Goal: Transaction & Acquisition: Download file/media

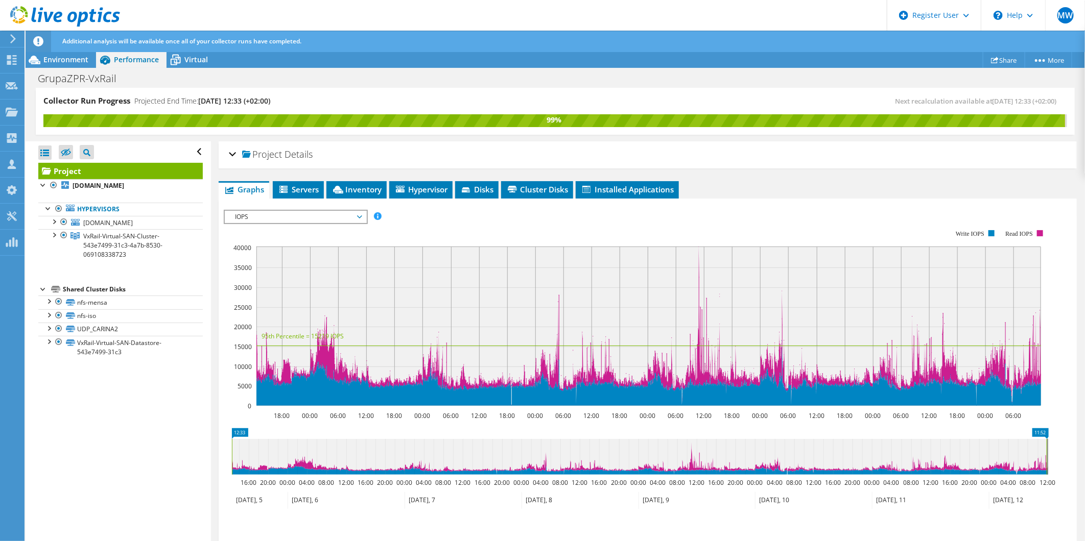
click at [254, 216] on span "IOPS" at bounding box center [295, 217] width 131 height 12
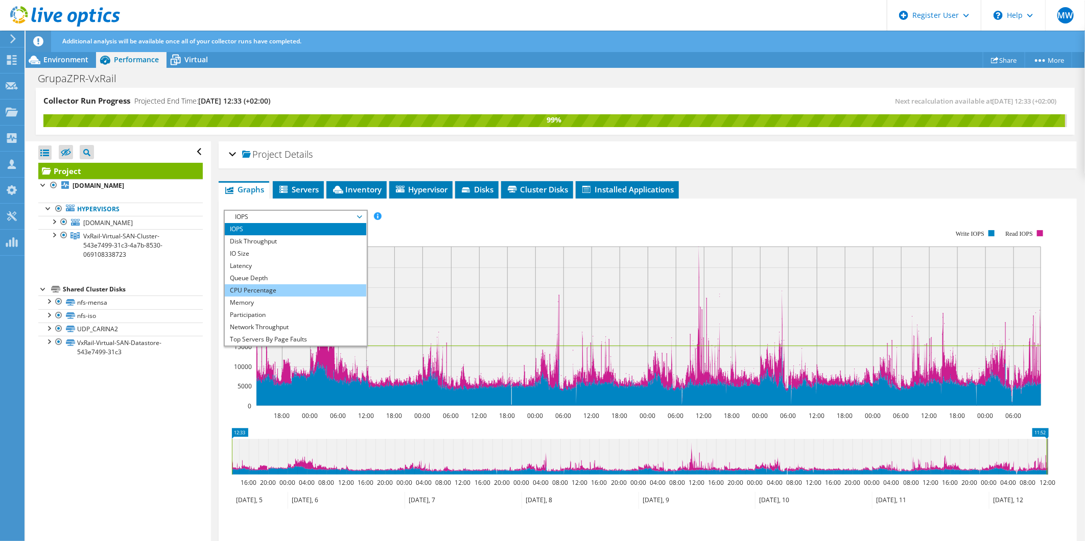
click at [249, 287] on li "CPU Percentage" at bounding box center [295, 291] width 141 height 12
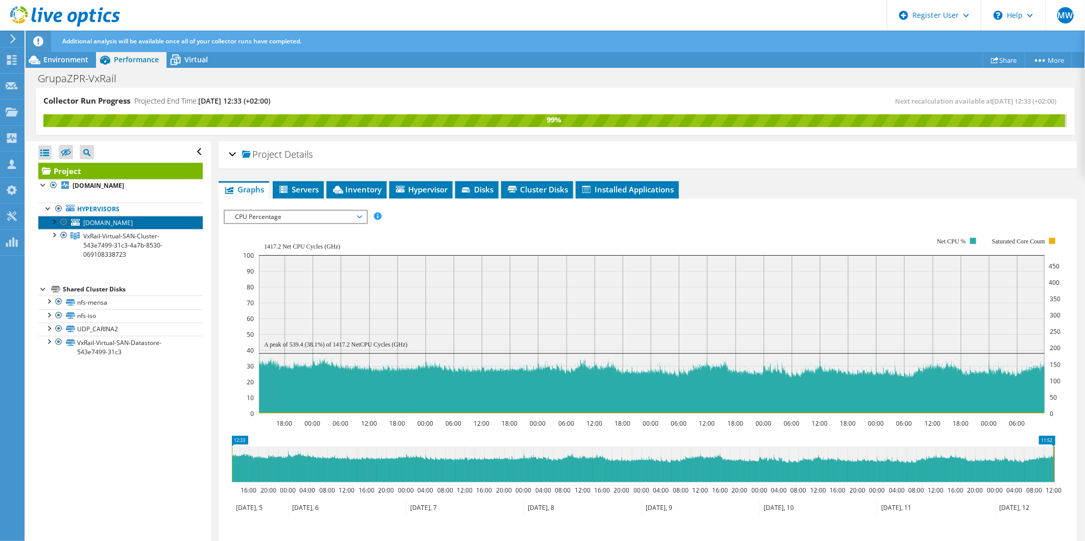
click at [101, 225] on span "[DOMAIN_NAME]" at bounding box center [108, 223] width 50 height 9
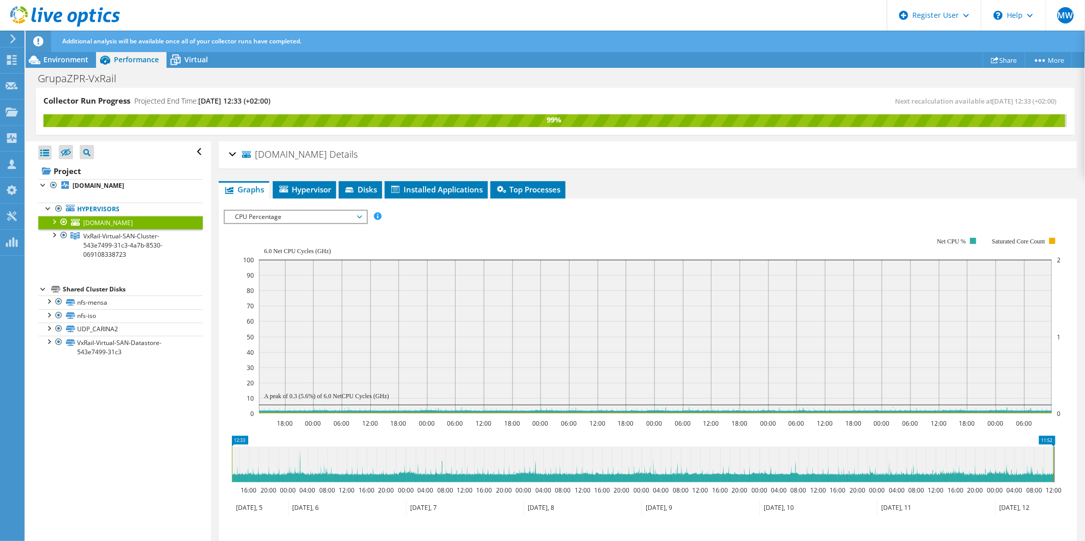
click at [50, 221] on div at bounding box center [54, 221] width 10 height 10
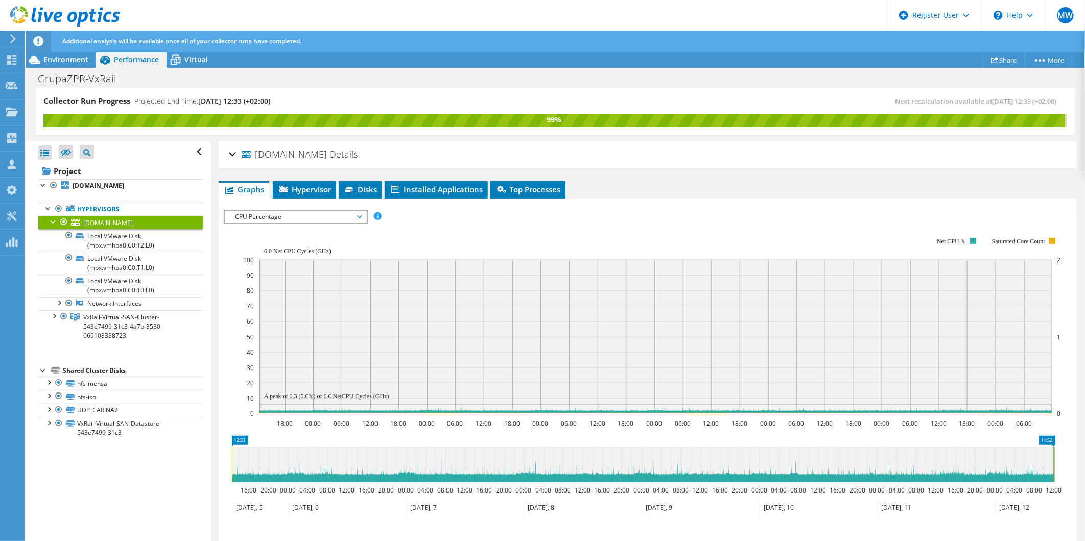
click at [51, 223] on div at bounding box center [54, 221] width 10 height 10
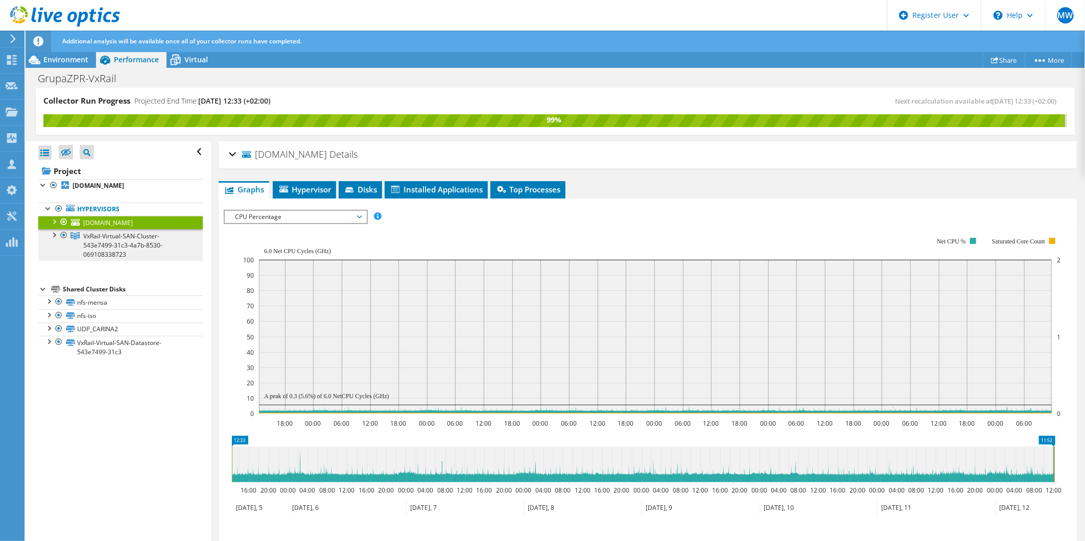
click at [56, 241] on link "VxRail-Virtual-SAN-Cluster-543e7499-31c3-4a7b-8530-069108338723" at bounding box center [120, 245] width 164 height 32
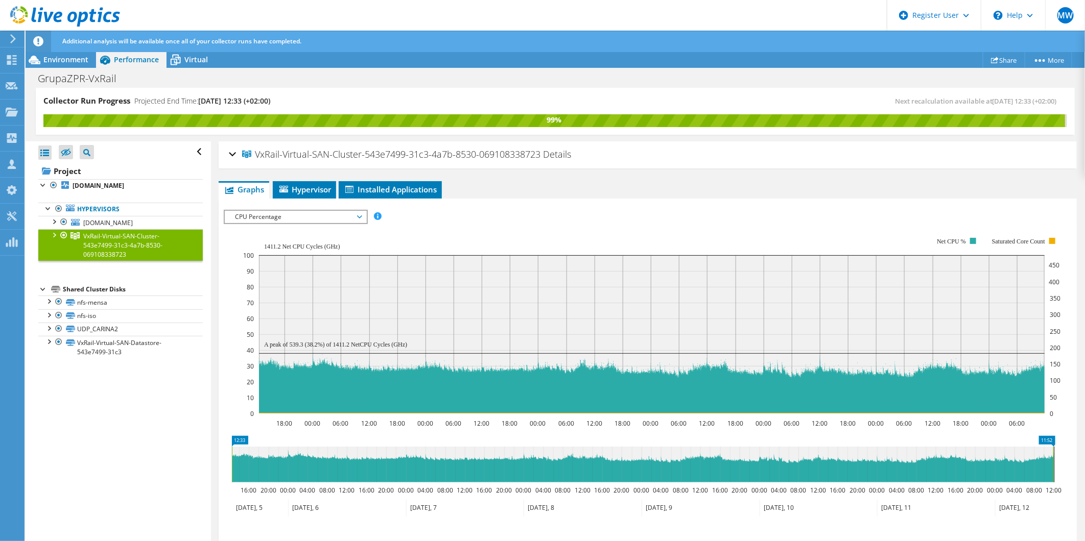
click at [52, 241] on link "VxRail-Virtual-SAN-Cluster-543e7499-31c3-4a7b-8530-069108338723" at bounding box center [120, 245] width 164 height 32
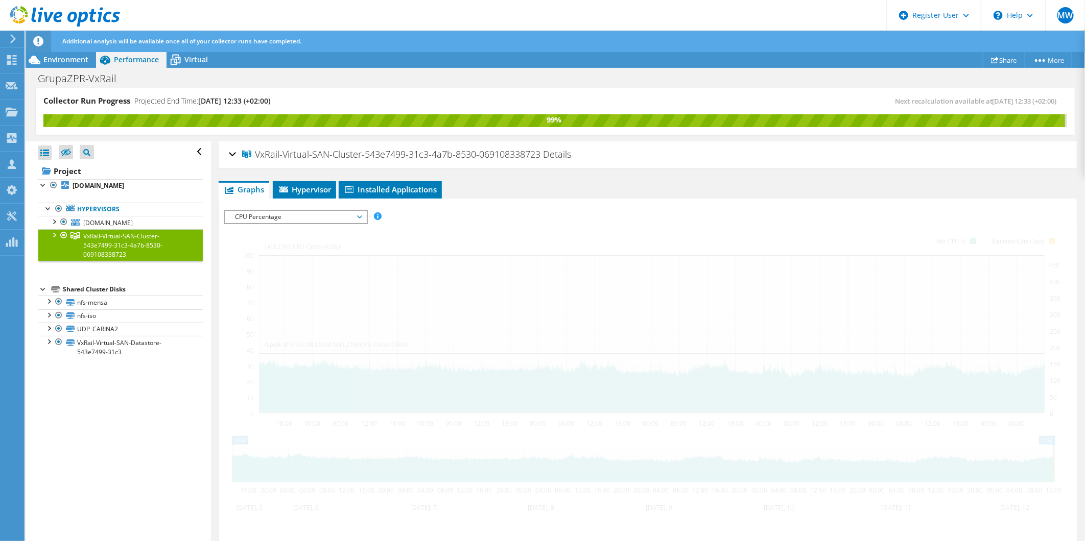
click at [54, 233] on div at bounding box center [54, 234] width 10 height 10
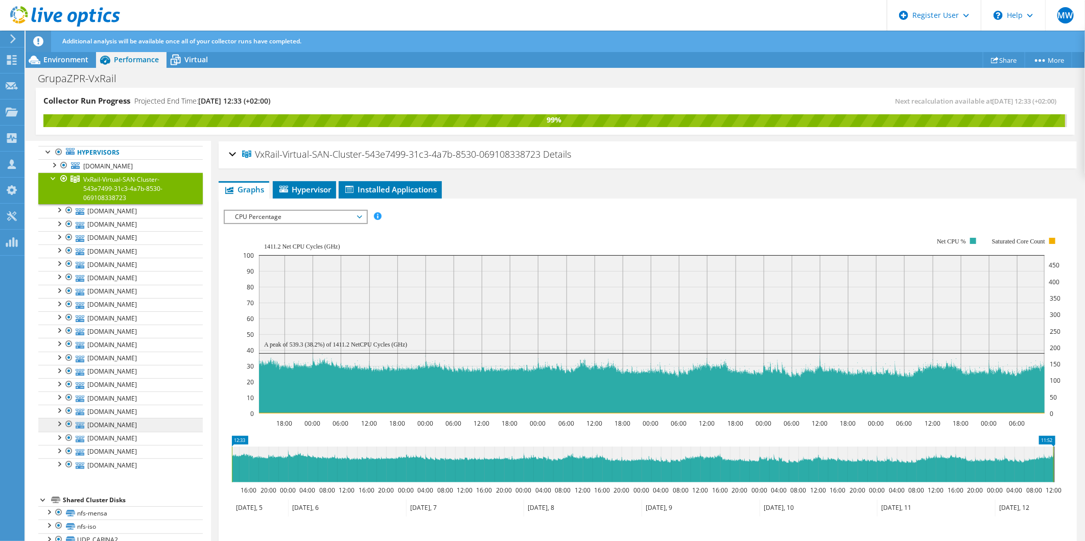
scroll to position [41, 0]
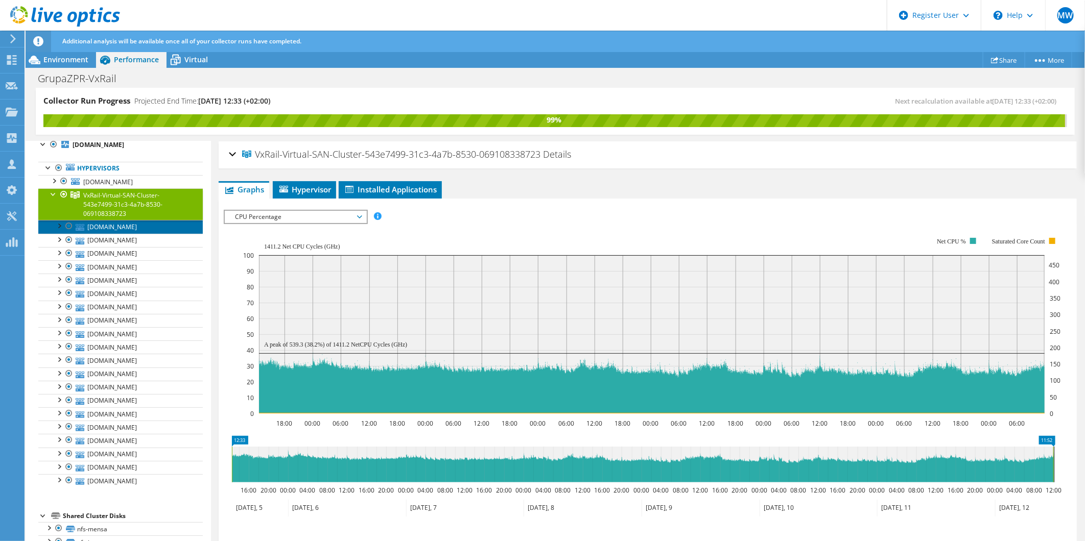
click at [136, 228] on link "[DOMAIN_NAME]" at bounding box center [120, 226] width 164 height 13
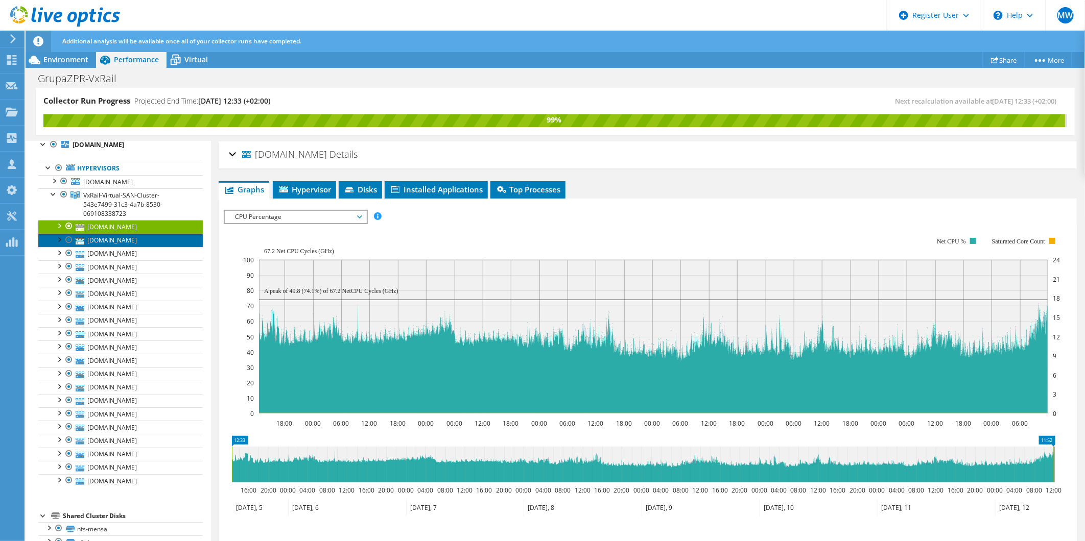
click at [133, 238] on link "[DOMAIN_NAME]" at bounding box center [120, 240] width 164 height 13
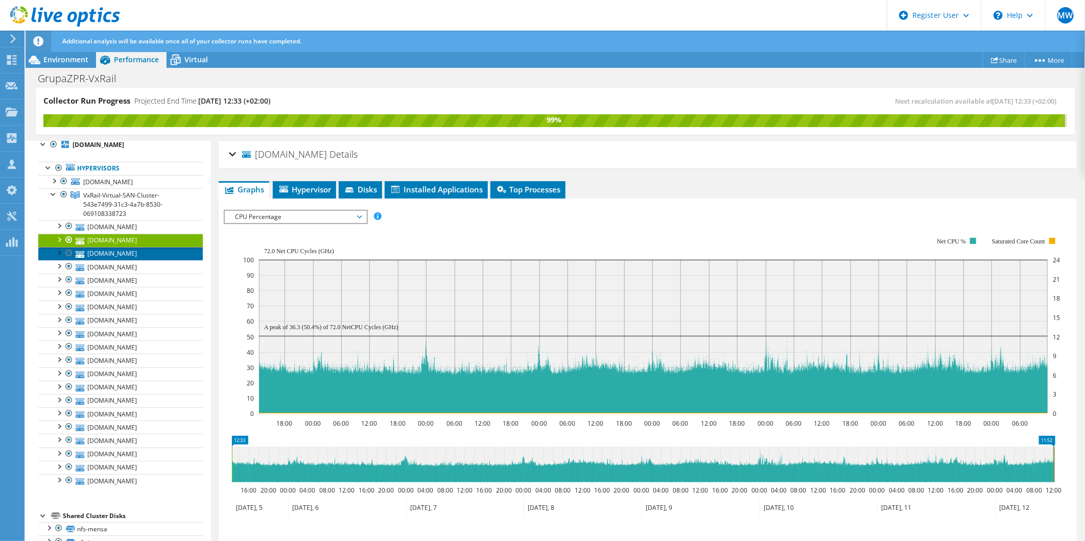
click at [138, 253] on link "[DOMAIN_NAME]" at bounding box center [120, 253] width 164 height 13
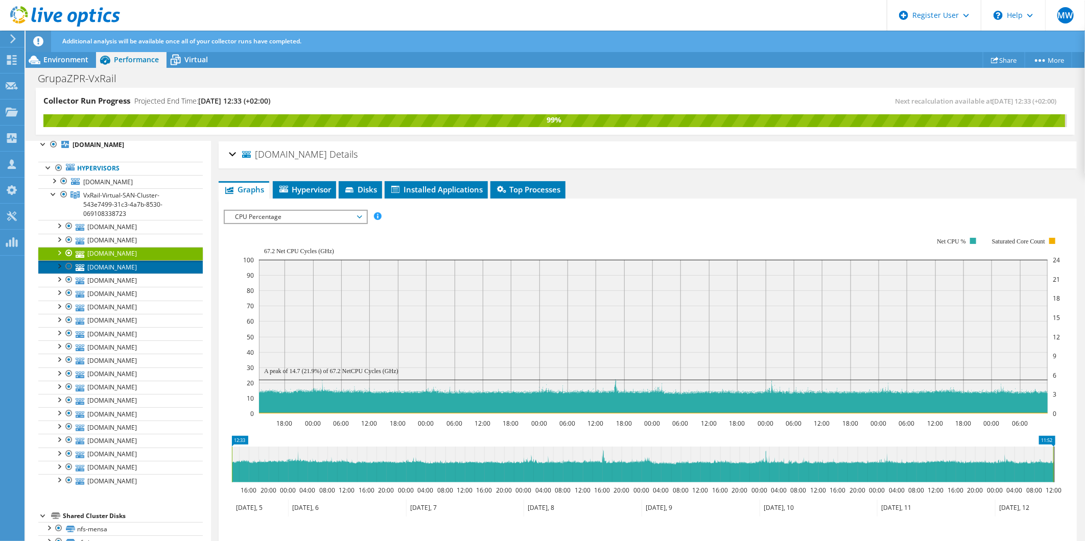
click at [140, 268] on link "[DOMAIN_NAME]" at bounding box center [120, 267] width 164 height 13
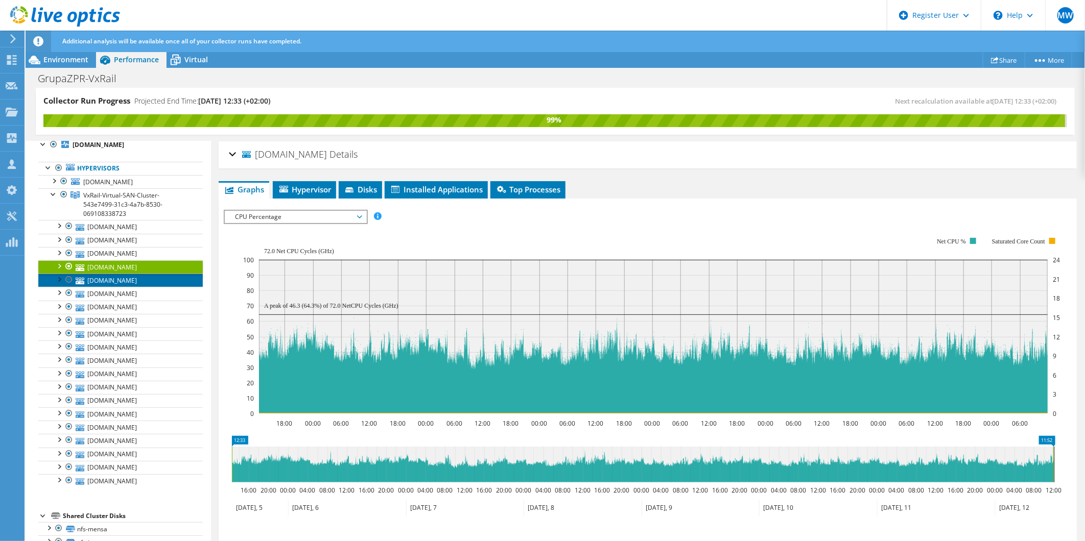
click at [141, 282] on link "[DOMAIN_NAME]" at bounding box center [120, 280] width 164 height 13
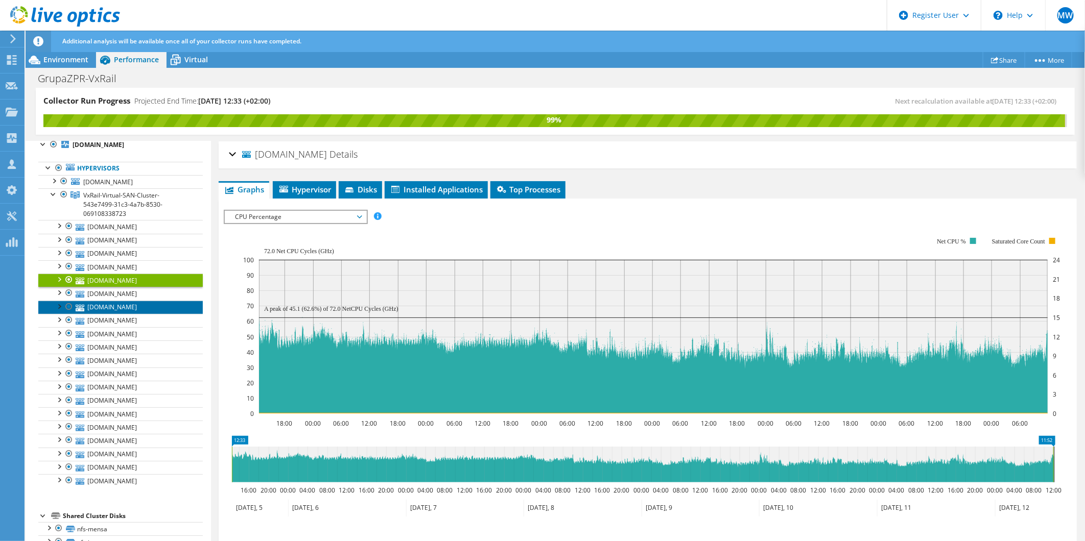
click at [138, 301] on link "[DOMAIN_NAME]" at bounding box center [120, 307] width 164 height 13
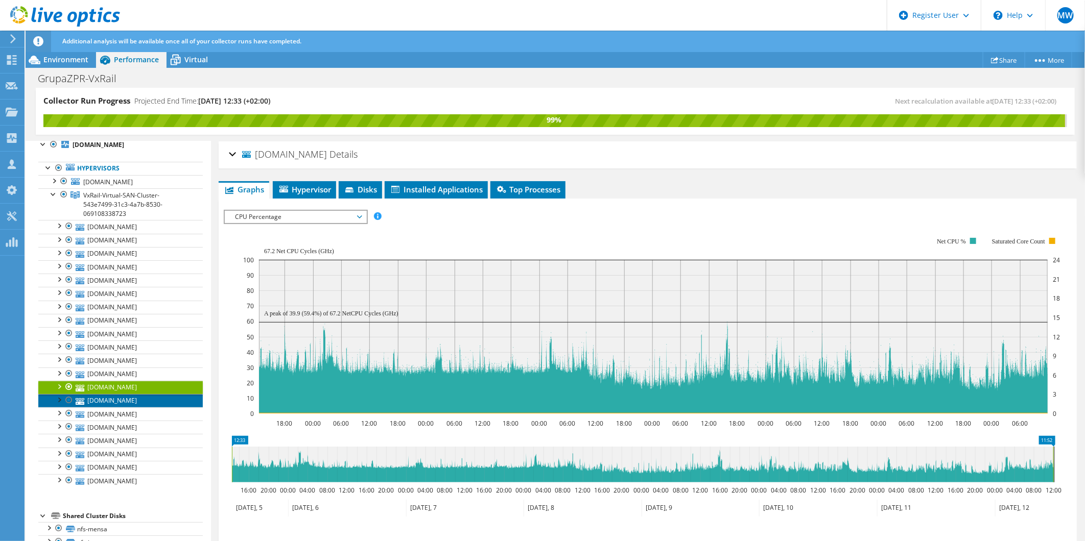
click at [102, 406] on link "[DOMAIN_NAME]" at bounding box center [120, 400] width 164 height 13
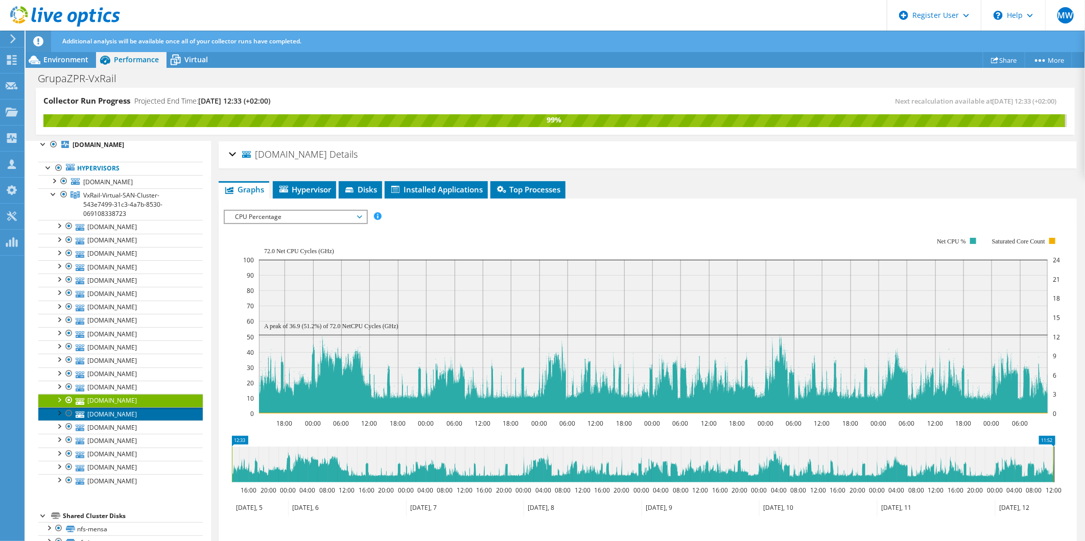
click at [107, 416] on link "[DOMAIN_NAME]" at bounding box center [120, 414] width 164 height 13
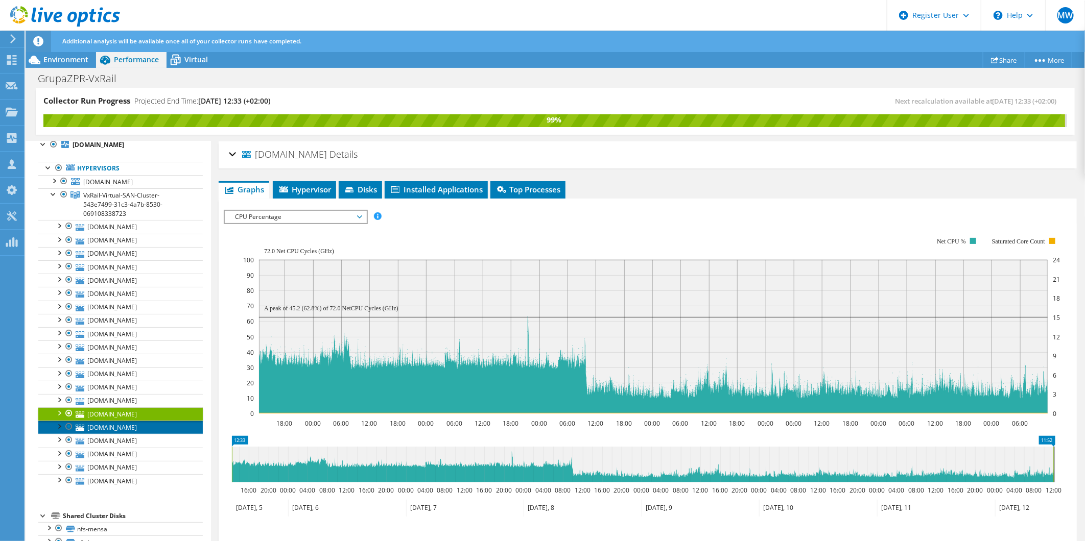
click at [110, 429] on link "[DOMAIN_NAME]" at bounding box center [120, 427] width 164 height 13
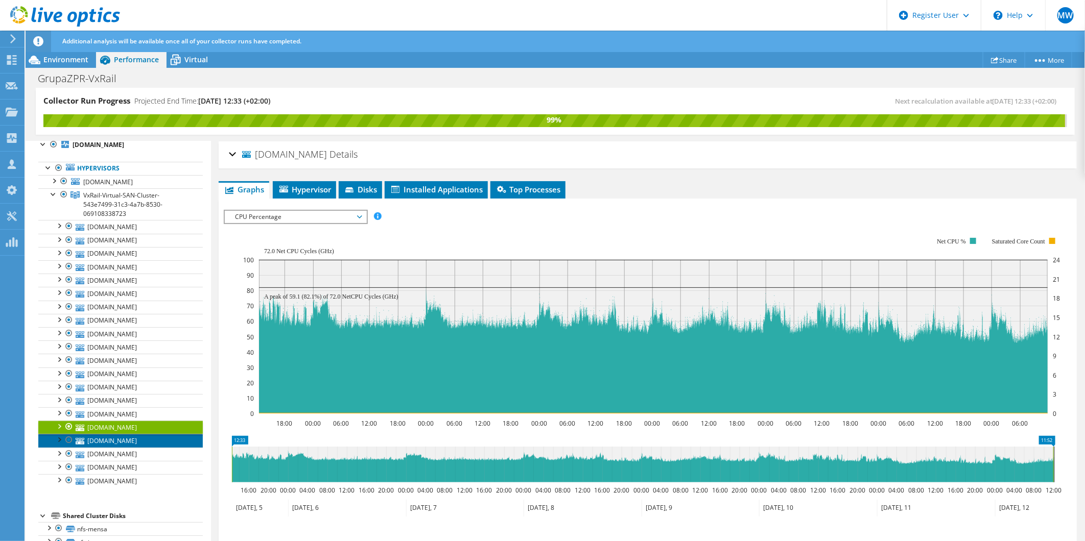
click at [114, 439] on link "[DOMAIN_NAME]" at bounding box center [120, 440] width 164 height 13
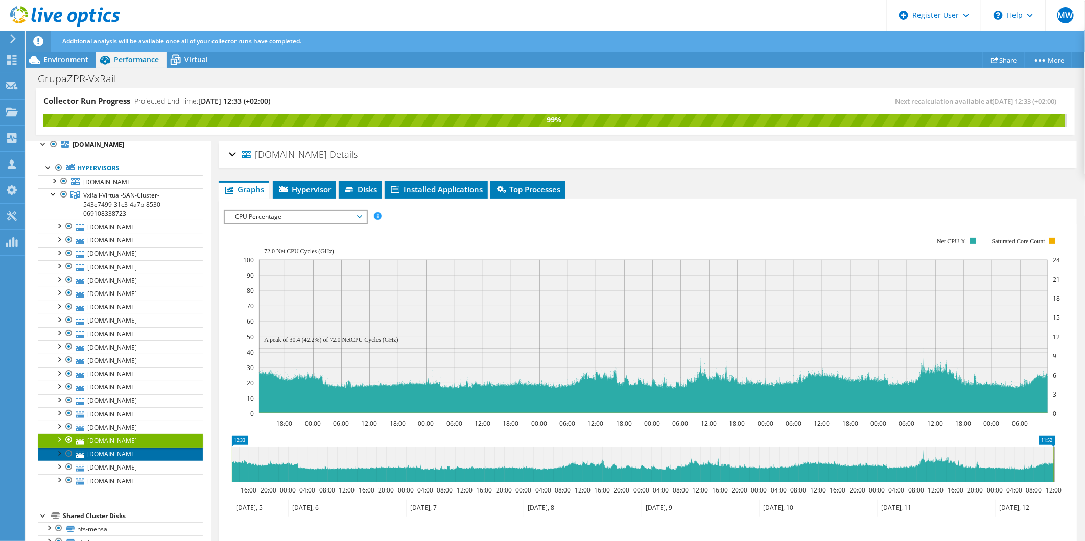
click at [113, 455] on link "[DOMAIN_NAME]" at bounding box center [120, 454] width 164 height 13
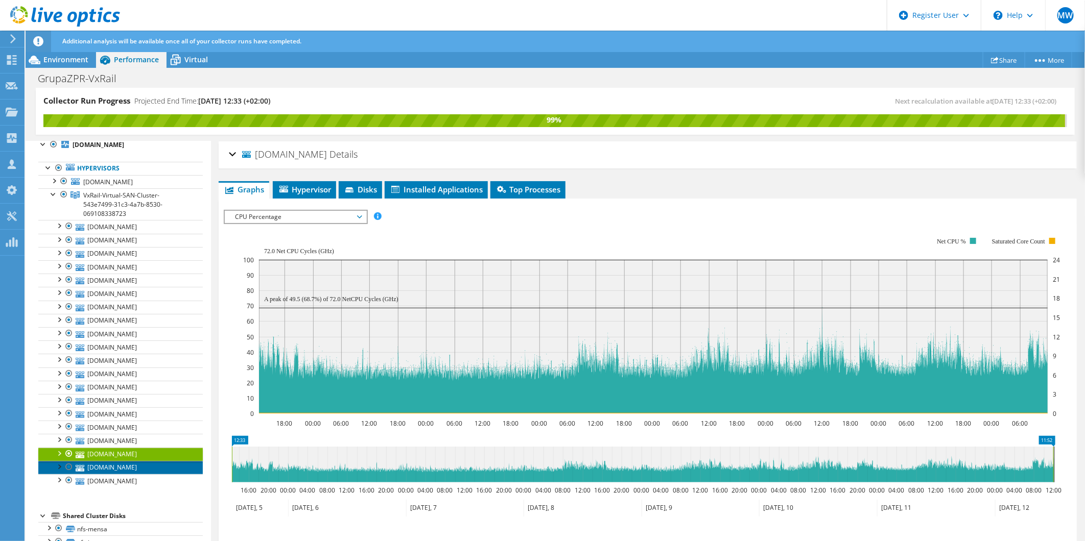
click at [121, 473] on link "[DOMAIN_NAME]" at bounding box center [120, 467] width 164 height 13
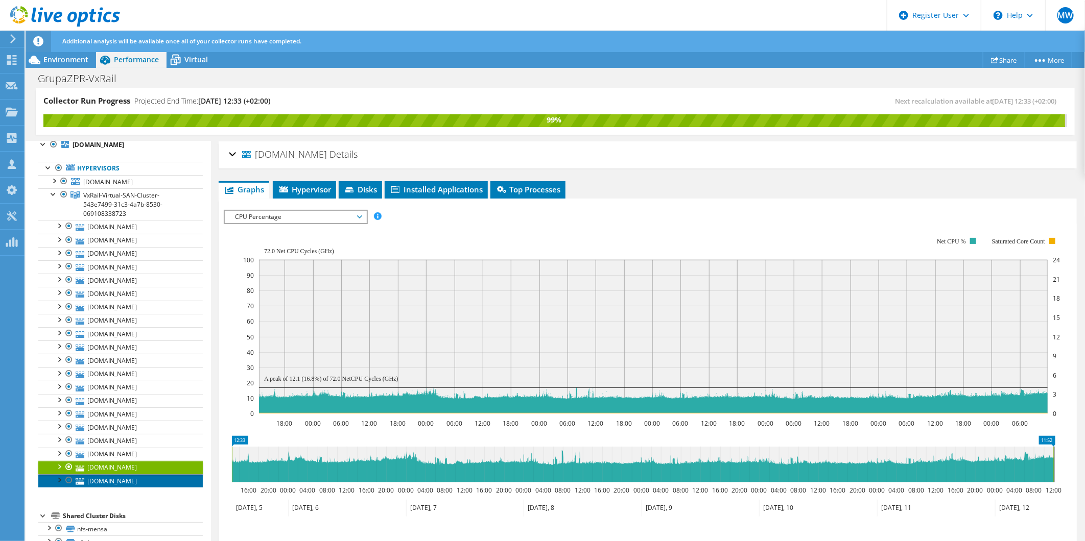
click at [129, 482] on link "[DOMAIN_NAME]" at bounding box center [120, 481] width 164 height 13
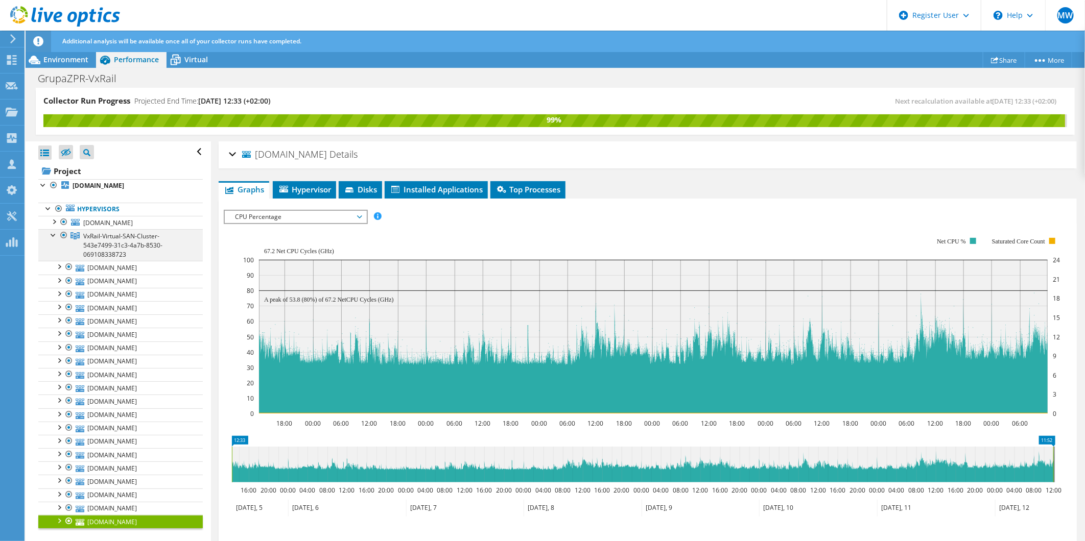
click at [50, 233] on div at bounding box center [54, 234] width 10 height 10
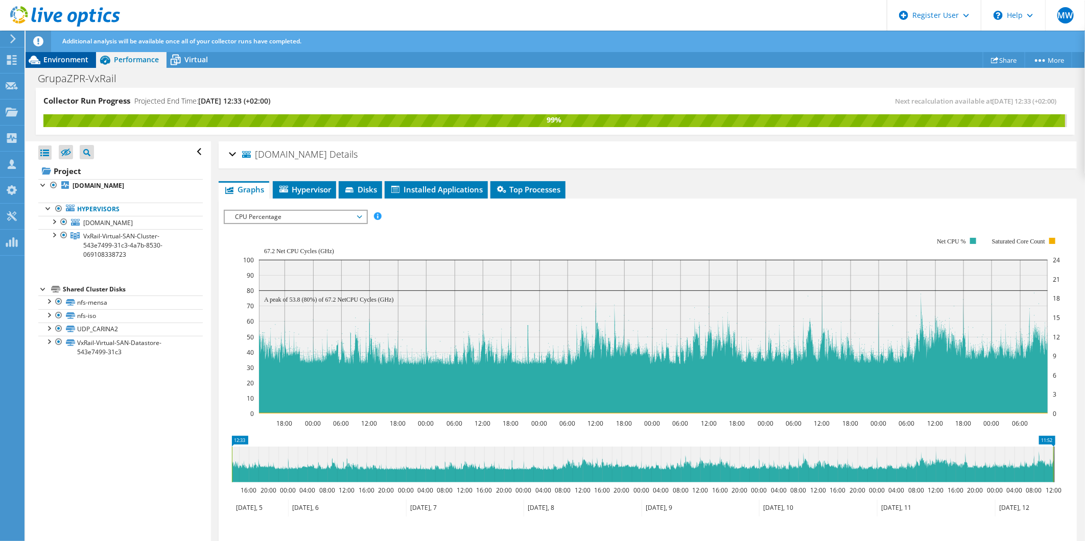
click at [54, 57] on span "Environment" at bounding box center [65, 60] width 45 height 10
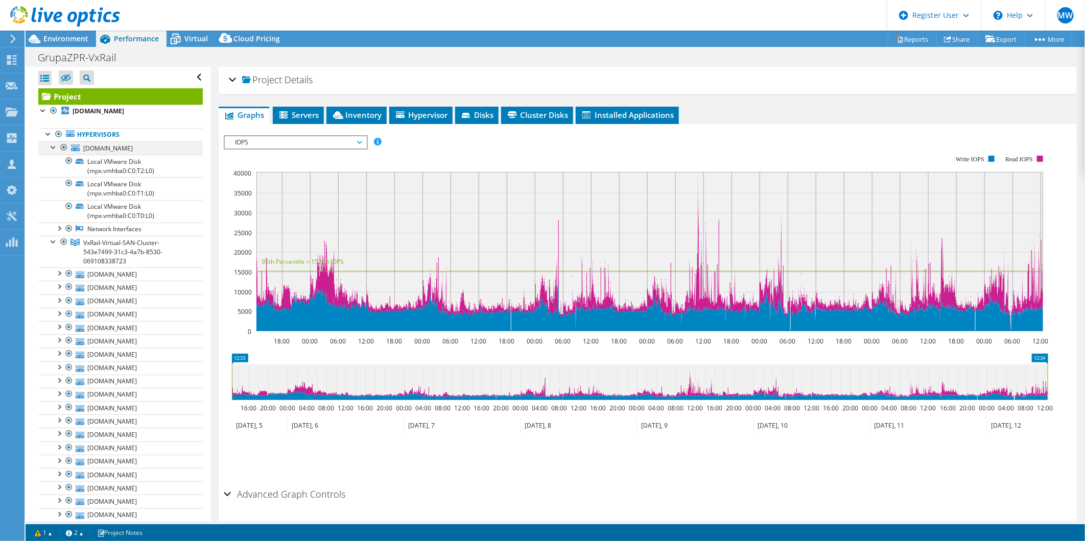
click at [50, 149] on div at bounding box center [54, 146] width 10 height 10
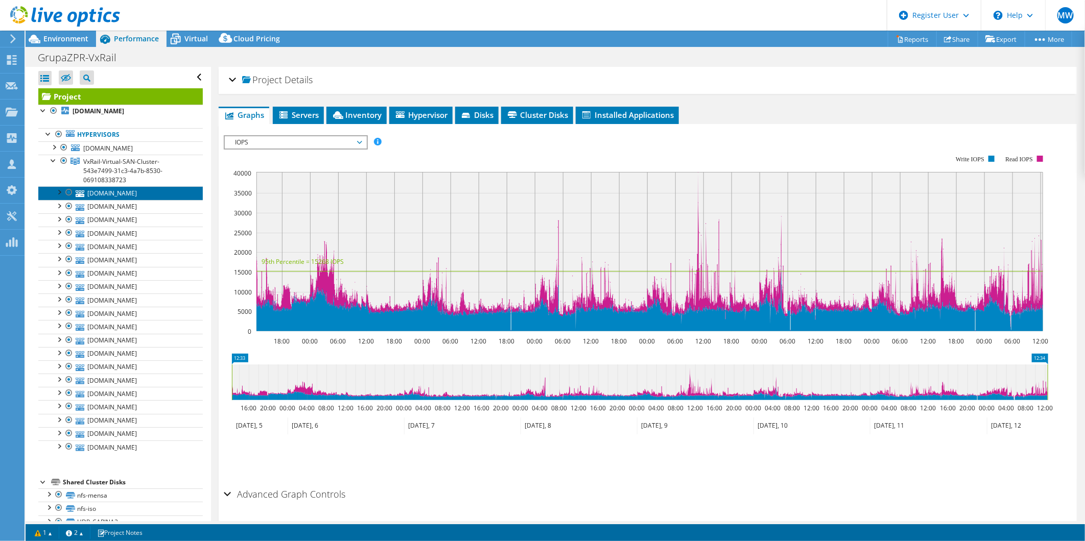
click at [126, 187] on link "[DOMAIN_NAME]" at bounding box center [120, 192] width 164 height 13
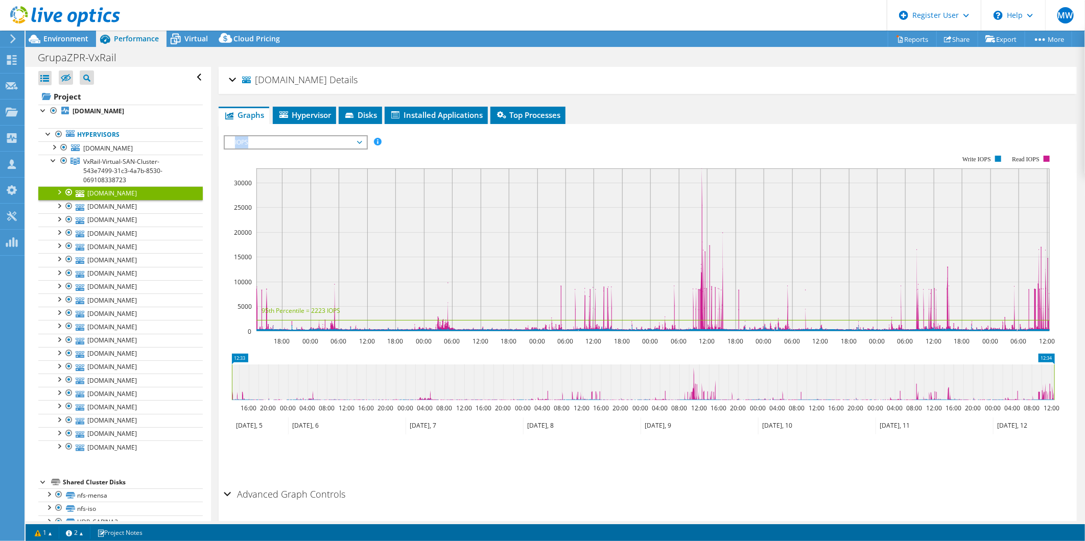
click at [314, 133] on div "IOPS Disk Throughput IO Size Latency Queue Depth CPU Percentage Memory Page Fau…" at bounding box center [648, 307] width 848 height 354
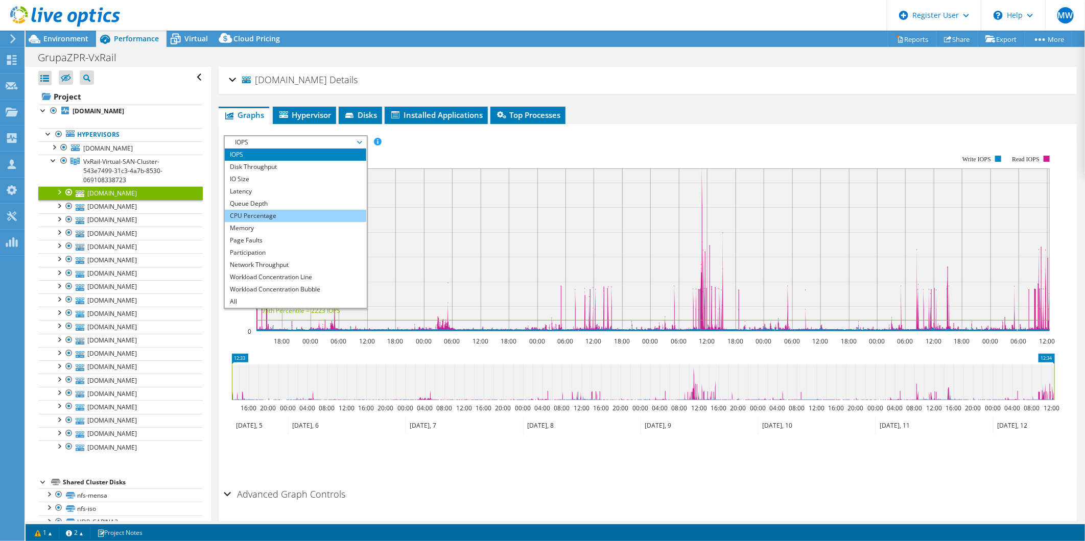
drag, startPoint x: 314, startPoint y: 133, endPoint x: 248, endPoint y: 211, distance: 101.8
click at [248, 210] on li "CPU Percentage" at bounding box center [295, 216] width 141 height 12
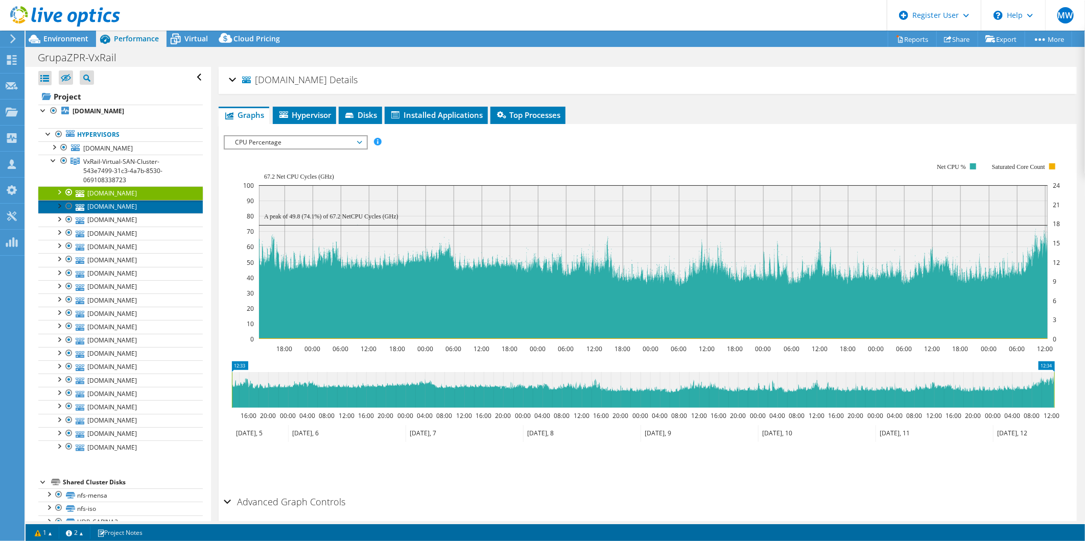
click at [130, 205] on link "[DOMAIN_NAME]" at bounding box center [120, 206] width 164 height 13
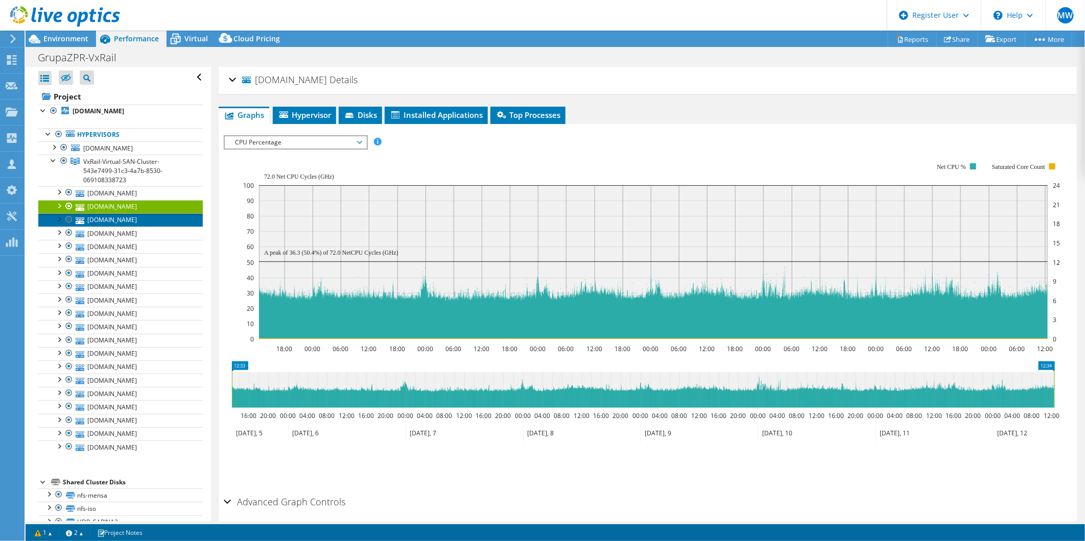
click at [130, 223] on link "[DOMAIN_NAME]" at bounding box center [120, 220] width 164 height 13
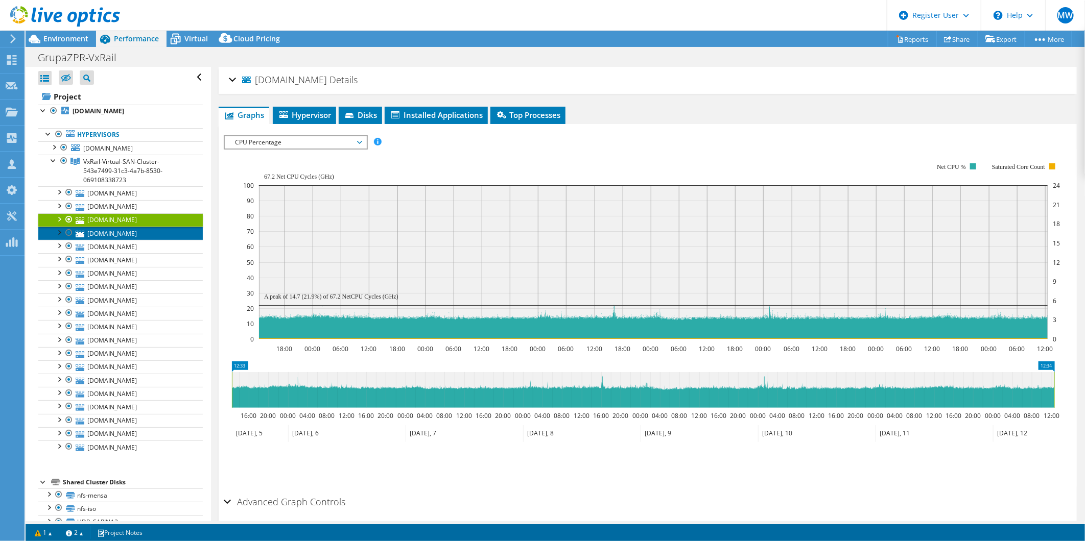
click at [130, 239] on link "[DOMAIN_NAME]" at bounding box center [120, 233] width 164 height 13
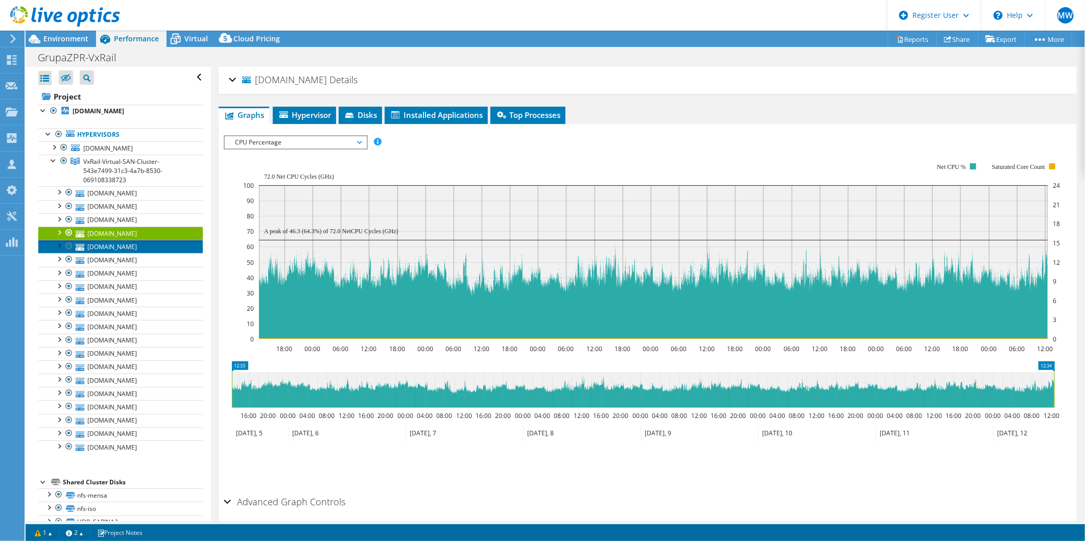
click at [123, 249] on link "[DOMAIN_NAME]" at bounding box center [120, 246] width 164 height 13
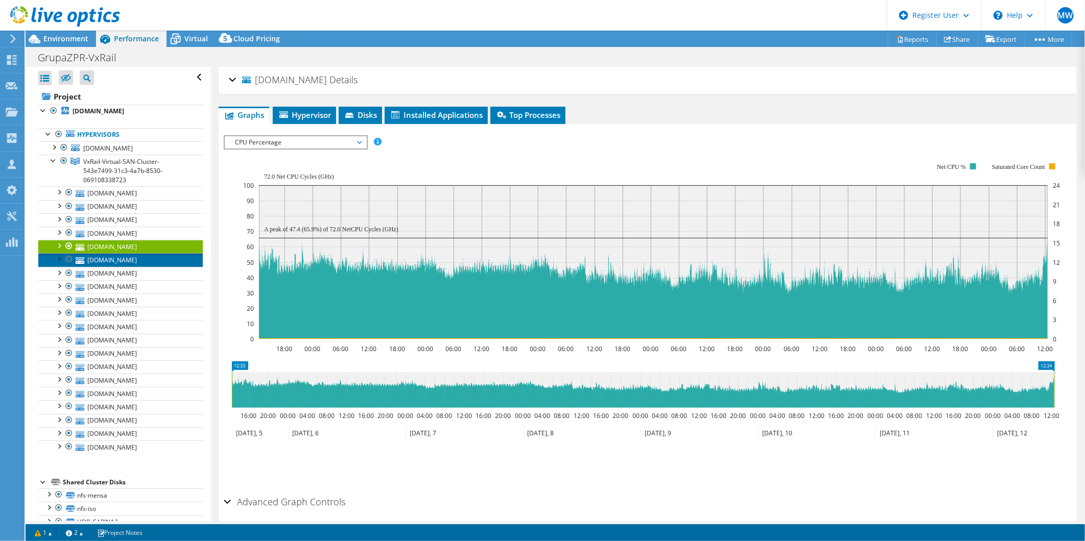
click at [121, 259] on link "[DOMAIN_NAME]" at bounding box center [120, 259] width 164 height 13
